Goal: Task Accomplishment & Management: Use online tool/utility

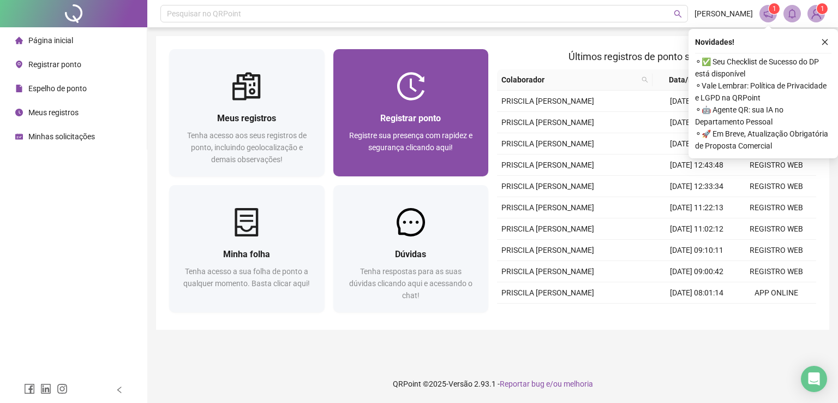
click at [408, 81] on img at bounding box center [411, 86] width 28 height 28
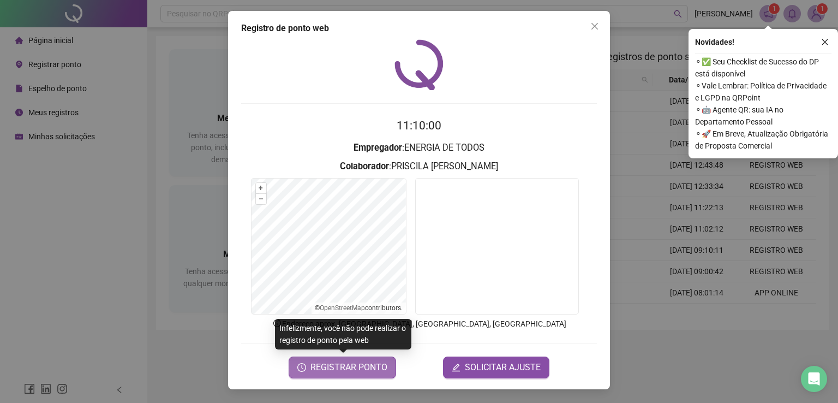
click at [360, 371] on span "REGISTRAR PONTO" at bounding box center [348, 367] width 77 height 13
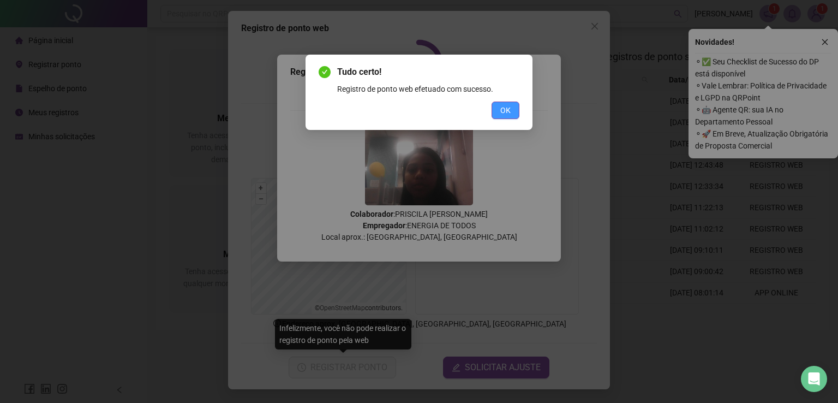
click at [500, 109] on button "OK" at bounding box center [506, 109] width 28 height 17
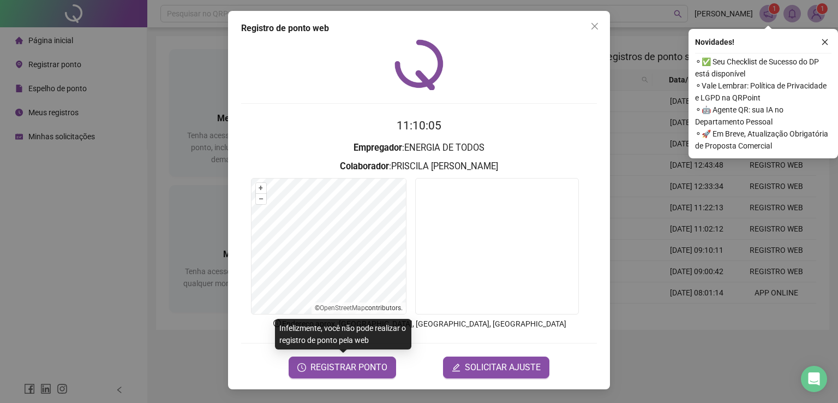
click at [139, 151] on div "Registro [PERSON_NAME] web 11:10:05 Empregador : ENERGIA DE TODOS Colaborador :…" at bounding box center [419, 201] width 838 height 403
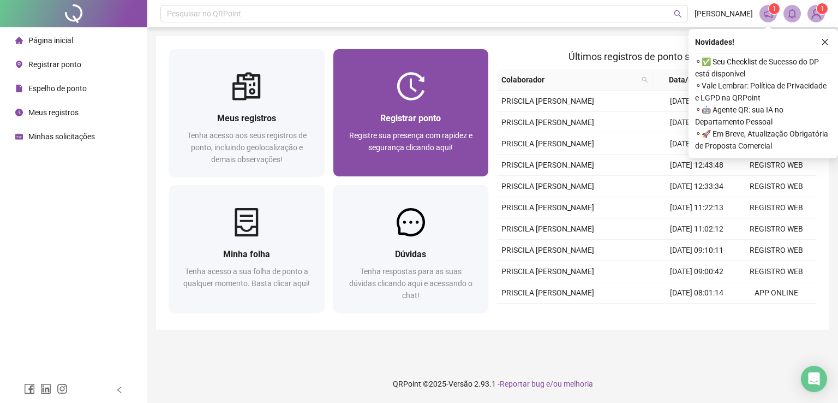
click at [401, 107] on div "Registrar ponto Registre sua presença com rapidez e segurança clicando aqui!" at bounding box center [411, 138] width 156 height 76
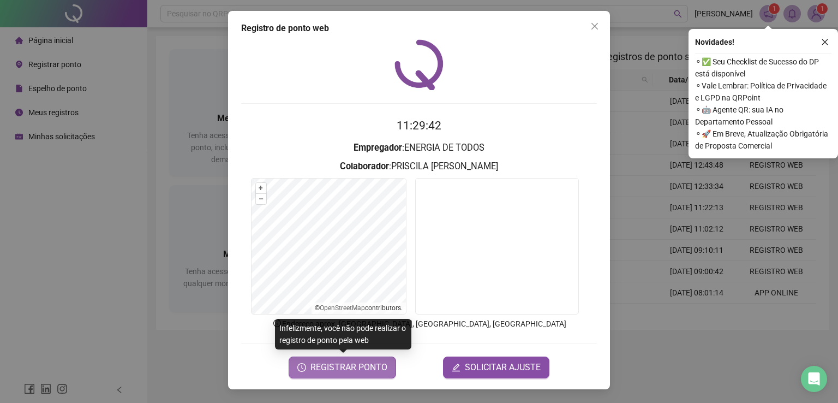
click at [367, 366] on span "REGISTRAR PONTO" at bounding box center [348, 367] width 77 height 13
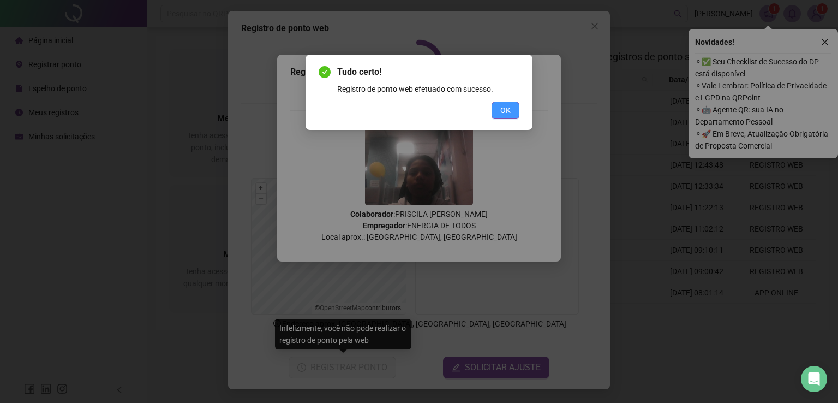
click at [507, 107] on span "OK" at bounding box center [505, 110] width 10 height 12
click at [120, 103] on div "Tudo certo! Registro de ponto web efetuado com sucesso. OK" at bounding box center [419, 201] width 838 height 403
